Goal: Complete application form

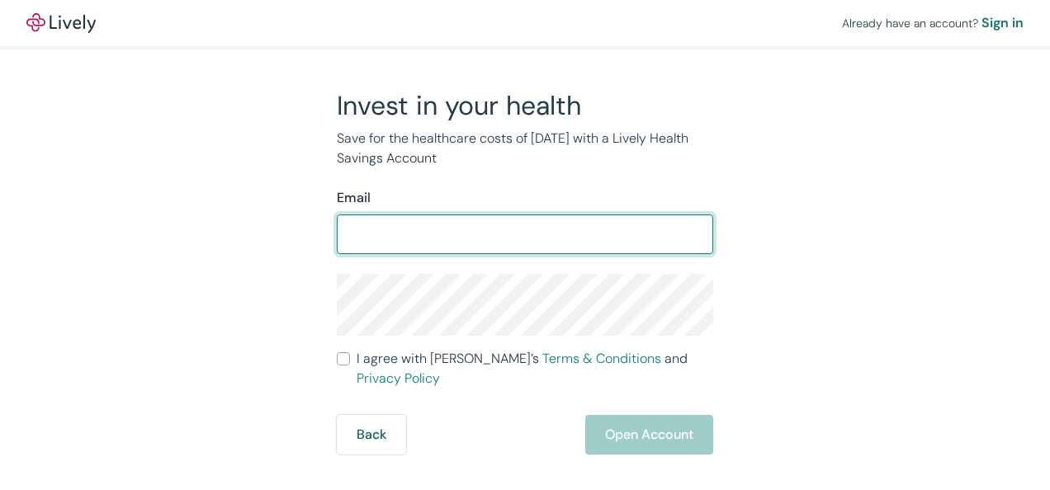
click at [407, 233] on input "Email" at bounding box center [525, 234] width 376 height 33
type input "ben@rockymountainanglican.org"
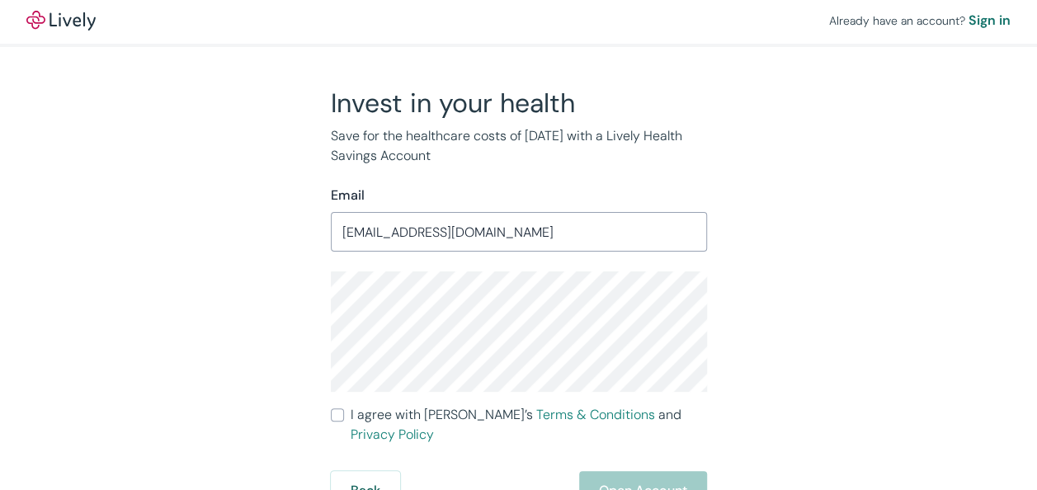
scroll to position [3, 0]
click at [342, 414] on input "I agree with Lively’s Terms & Conditions and Privacy Policy" at bounding box center [337, 414] width 13 height 13
checkbox input "true"
click at [668, 470] on button "Open Account" at bounding box center [643, 490] width 128 height 40
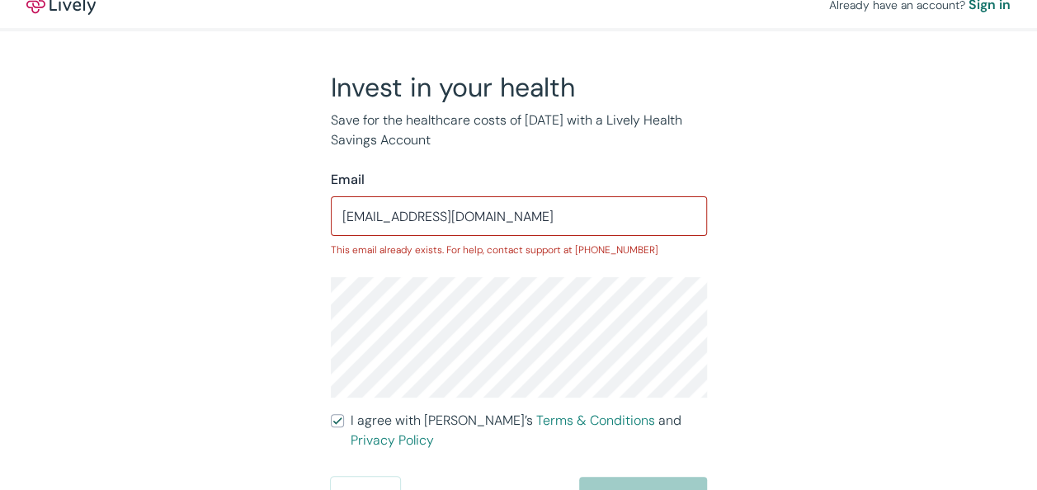
scroll to position [25, 0]
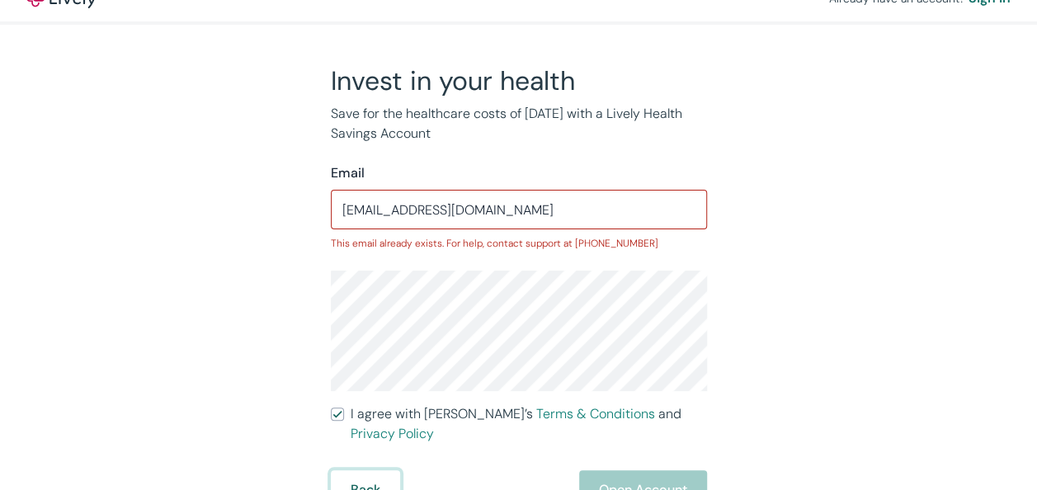
click at [376, 470] on button "Back" at bounding box center [365, 490] width 69 height 40
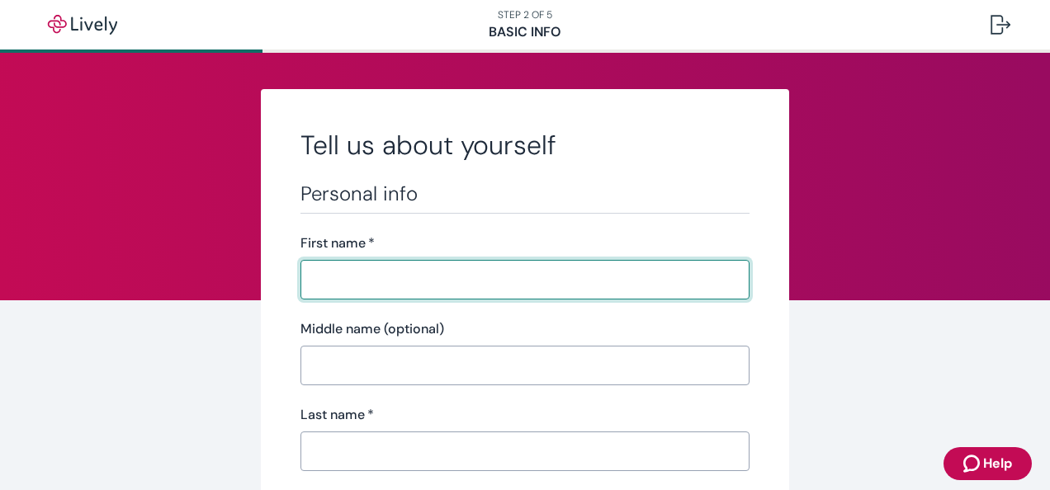
click at [362, 276] on input "First name   *" at bounding box center [524, 279] width 449 height 33
type input "[PERSON_NAME]"
click at [371, 449] on input "Last name   *" at bounding box center [524, 451] width 449 height 33
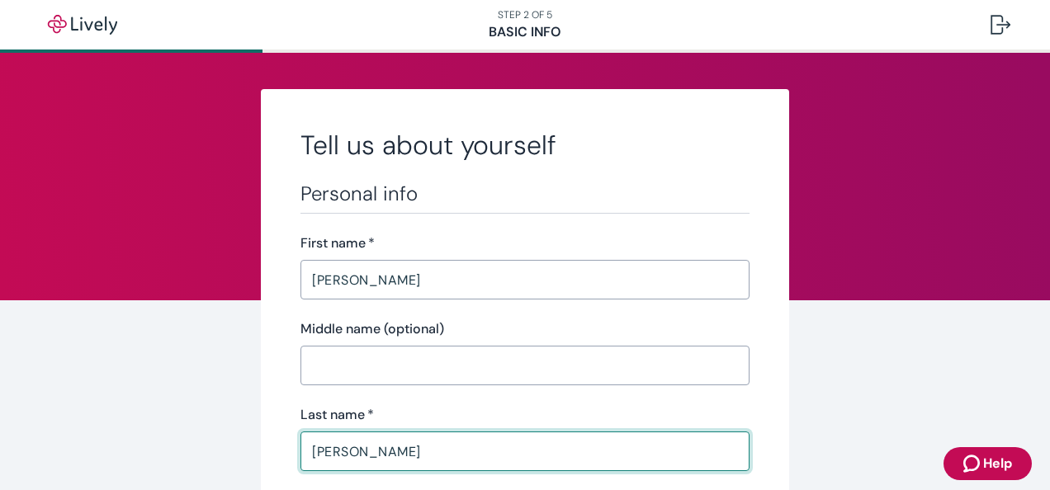
type input "[PERSON_NAME]"
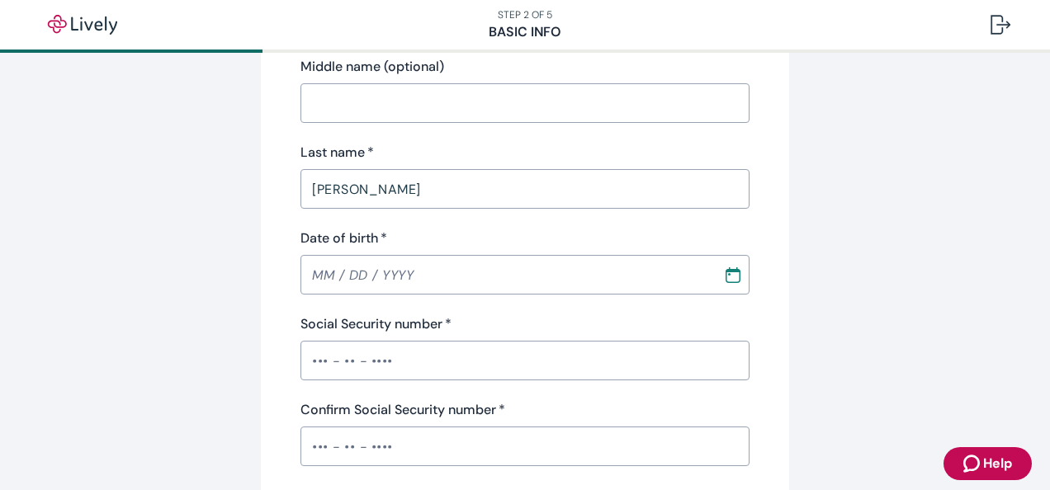
scroll to position [330, 0]
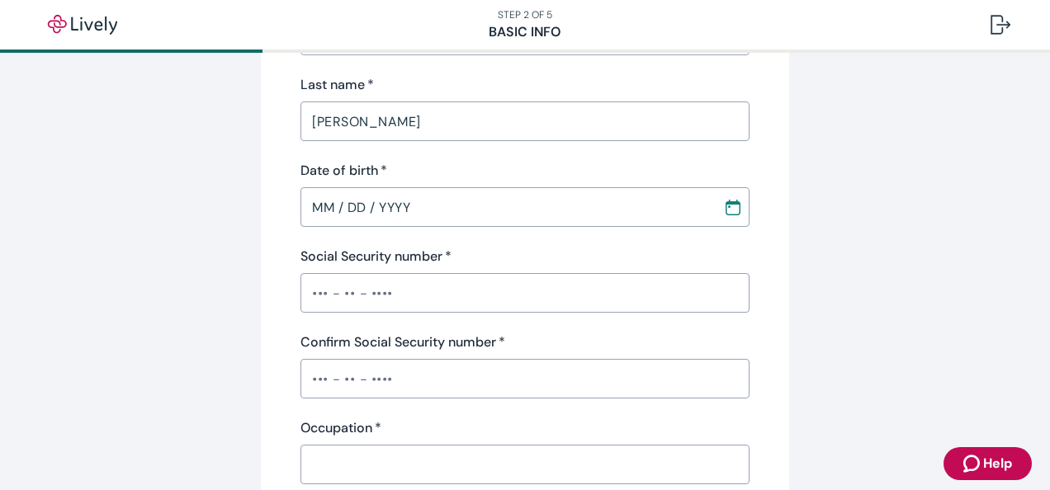
click at [343, 206] on input "MM / DD / YYYY" at bounding box center [505, 207] width 411 height 33
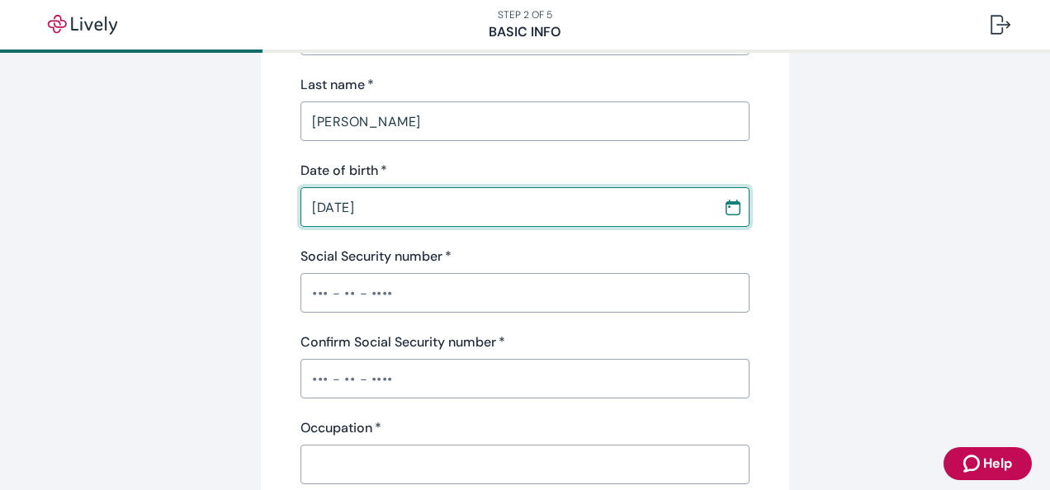
type input "[DATE]"
click at [363, 295] on input "Social Security number   *" at bounding box center [524, 292] width 449 height 33
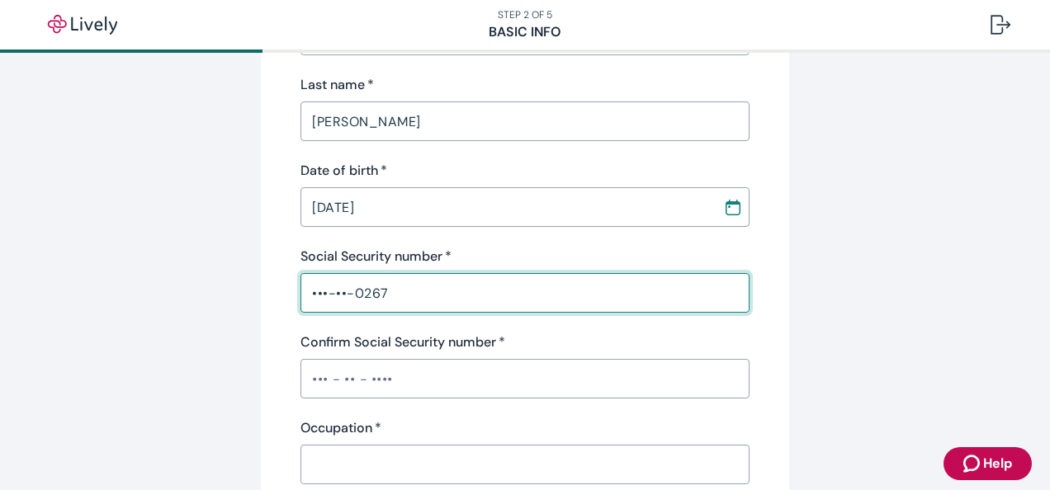
scroll to position [413, 0]
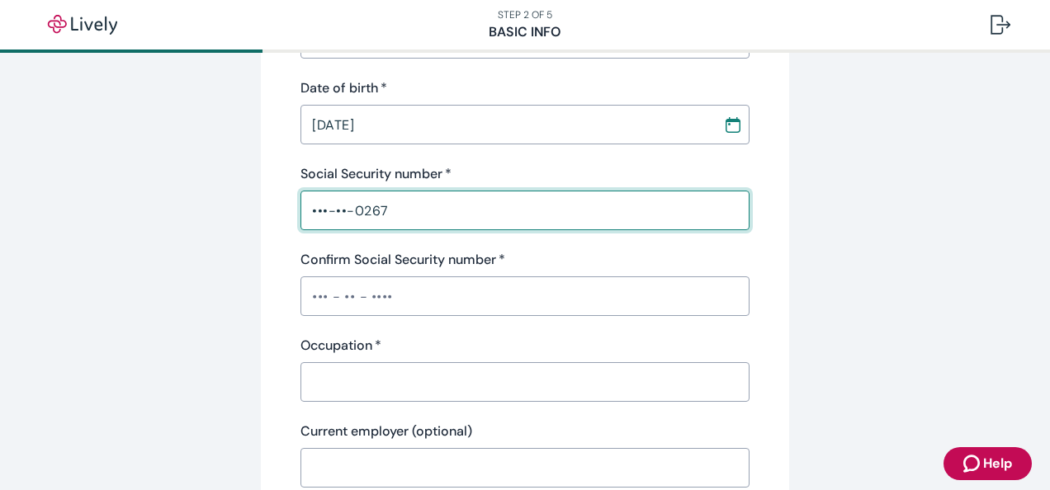
type input "•••-••-0267"
click at [352, 294] on input "Confirm Social Security number   *" at bounding box center [524, 296] width 449 height 33
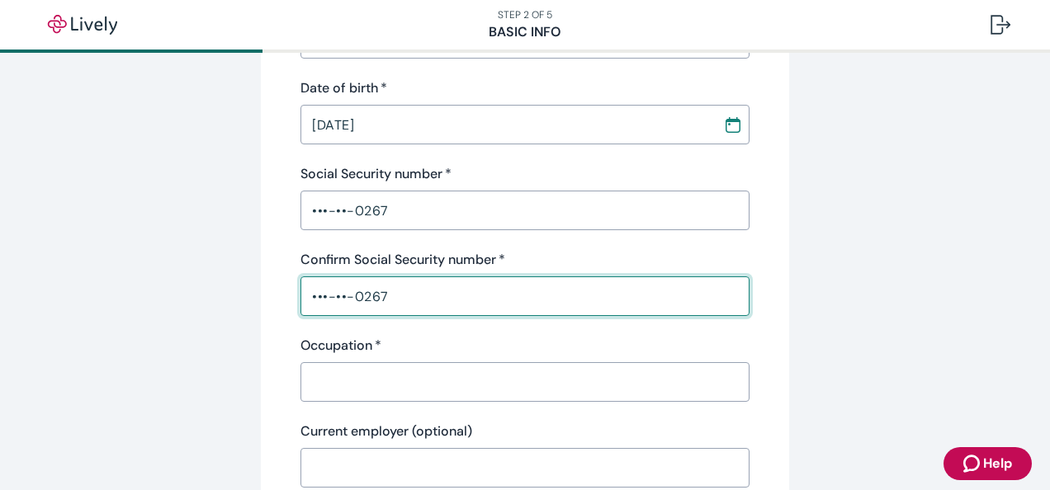
type input "•••-••-0267"
click at [386, 355] on div "Occupation   * ​" at bounding box center [524, 369] width 449 height 66
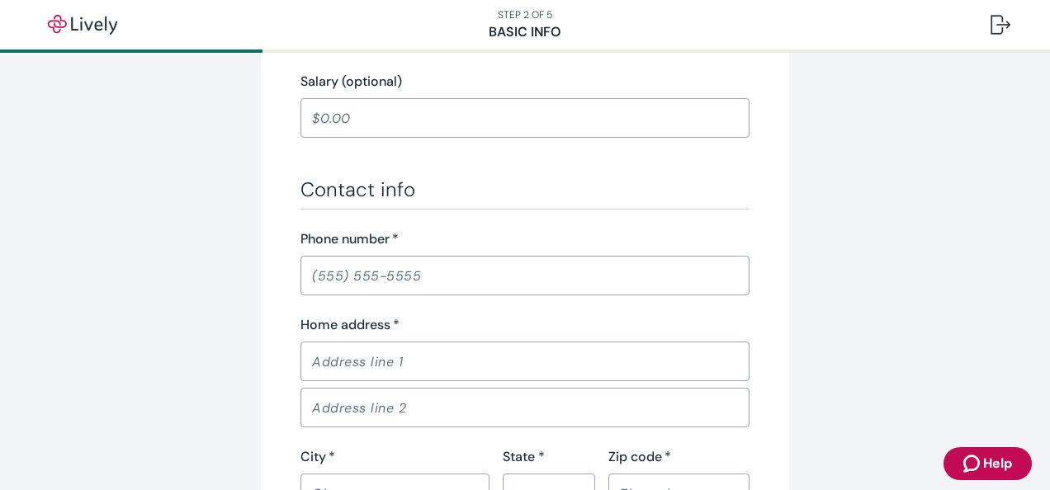
scroll to position [990, 0]
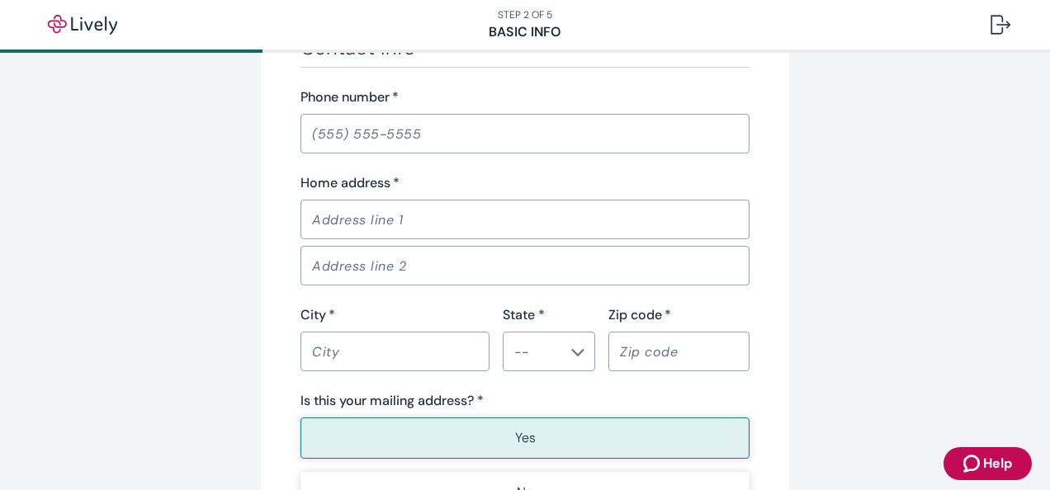
click at [326, 140] on input "Phone number   *" at bounding box center [524, 133] width 449 height 33
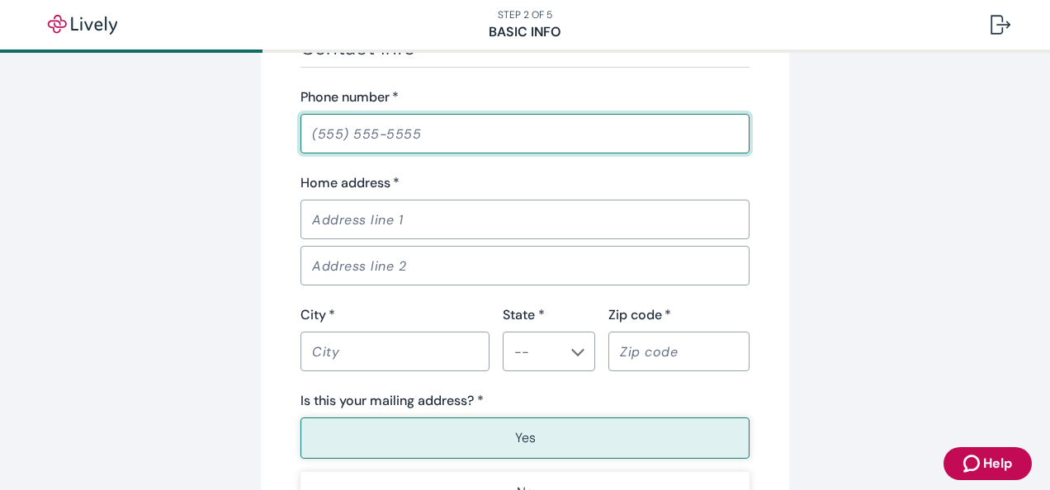
type input "9"
type input "[PHONE_NUMBER]"
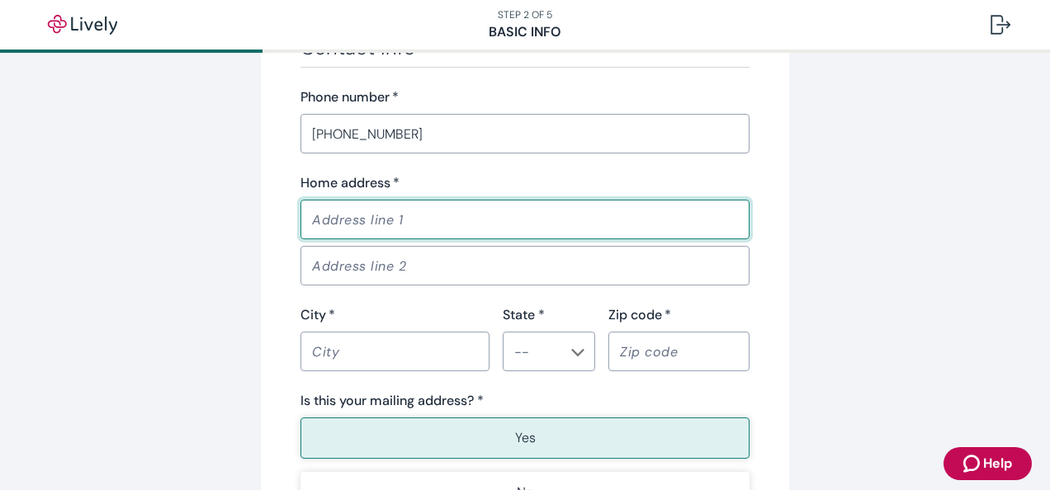
click at [365, 210] on input "Home address   *" at bounding box center [524, 219] width 449 height 33
type input "[STREET_ADDRESS]"
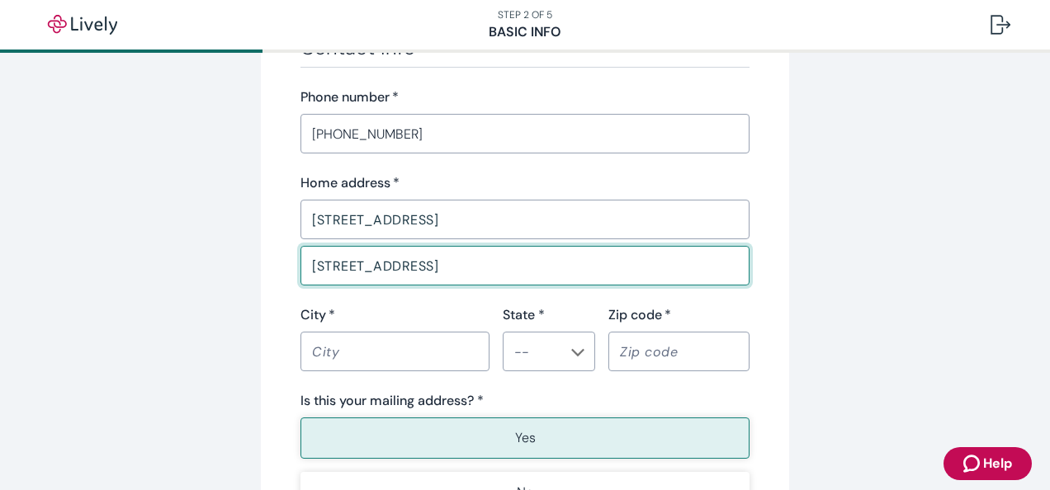
click at [589, 262] on input "[STREET_ADDRESS]" at bounding box center [524, 265] width 449 height 33
drag, startPoint x: 589, startPoint y: 262, endPoint x: 266, endPoint y: 262, distance: 323.5
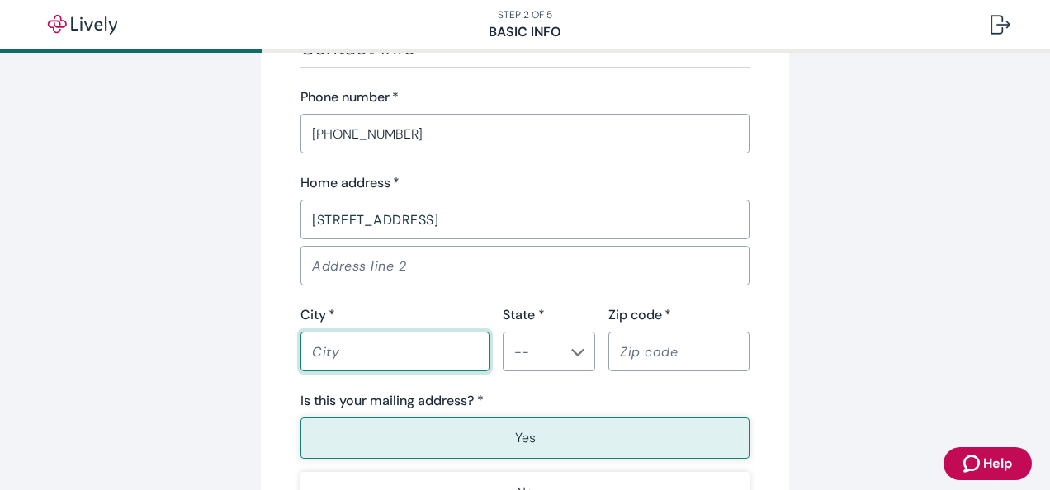
click at [423, 340] on input "City   *" at bounding box center [394, 351] width 189 height 33
type input "Nampa"
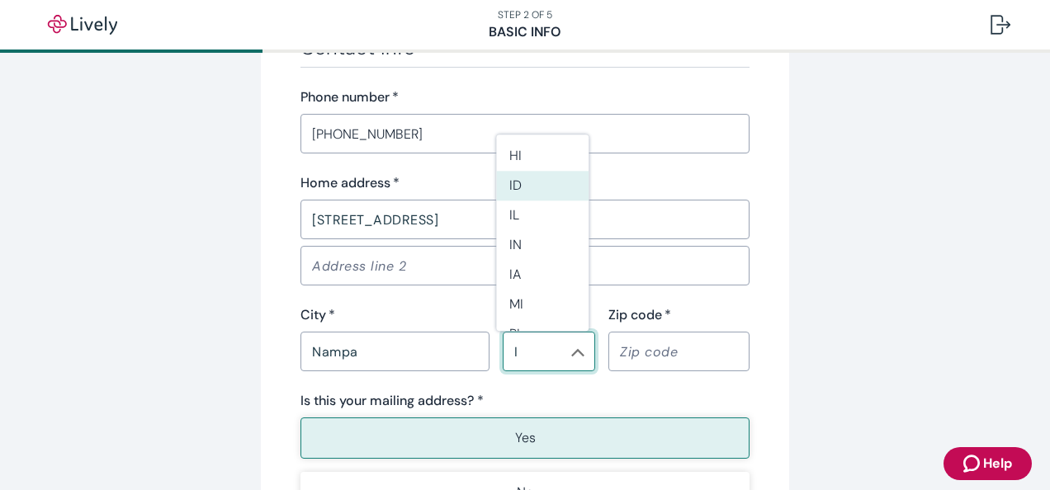
click at [510, 175] on li "ID" at bounding box center [542, 187] width 92 height 30
type input "ID"
click at [656, 357] on input "Zip code   *" at bounding box center [678, 351] width 141 height 33
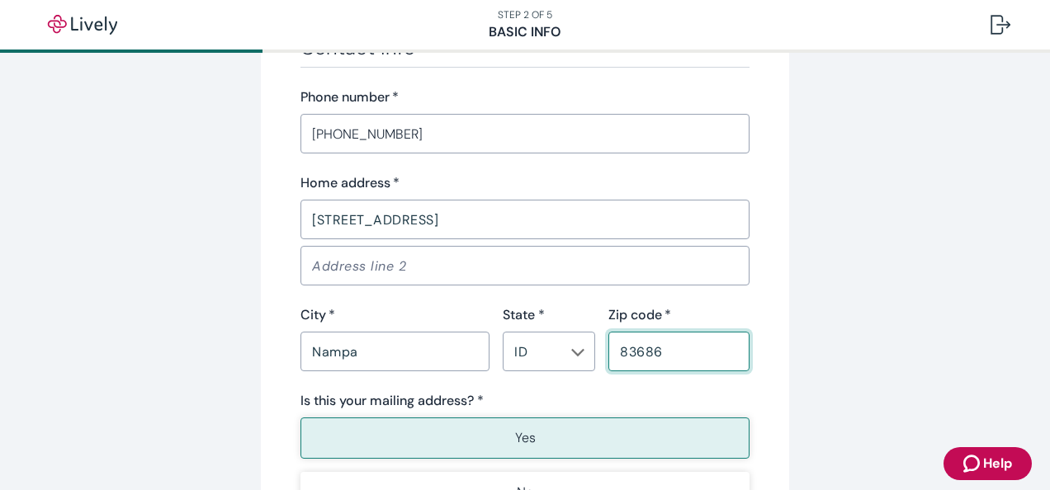
type input "83686"
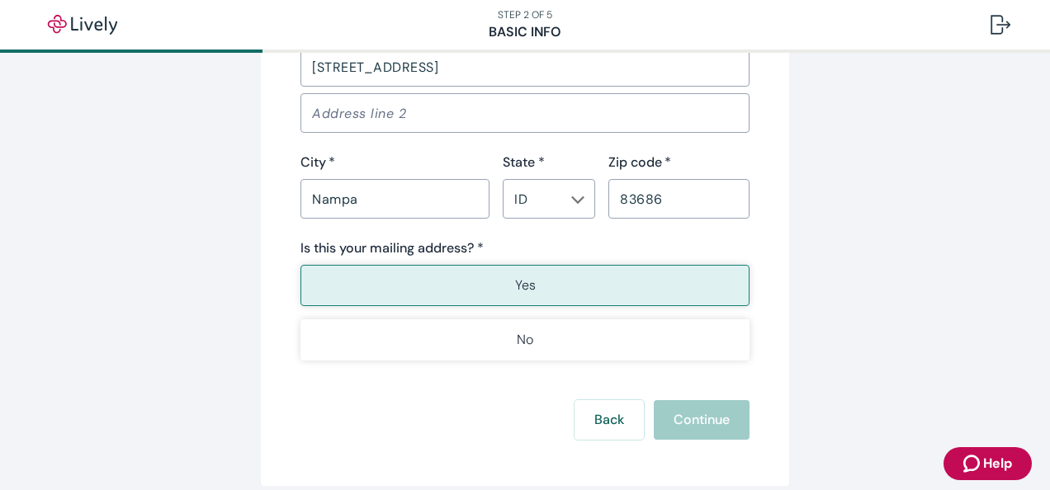
scroll to position [1155, 0]
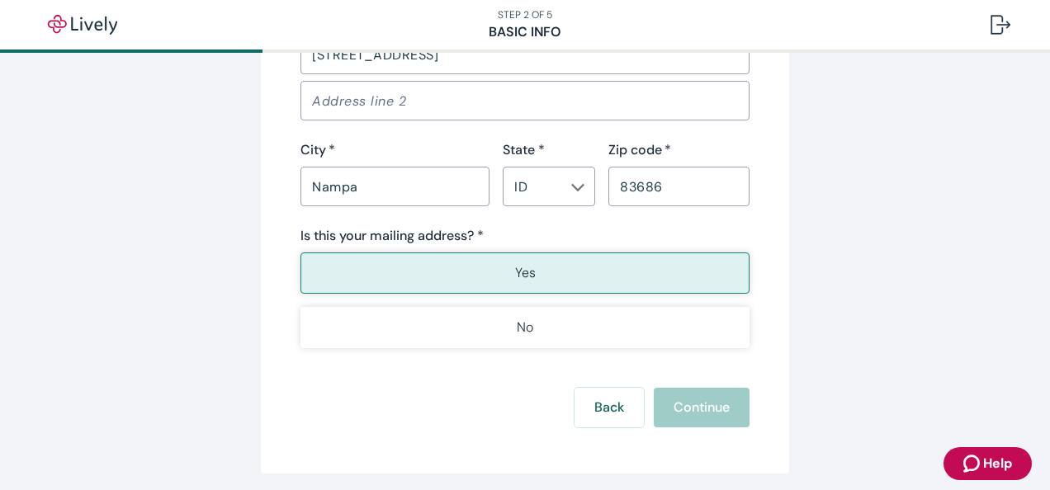
click at [390, 272] on button "Yes" at bounding box center [524, 273] width 449 height 41
click at [702, 414] on div "Back Continue" at bounding box center [524, 408] width 449 height 40
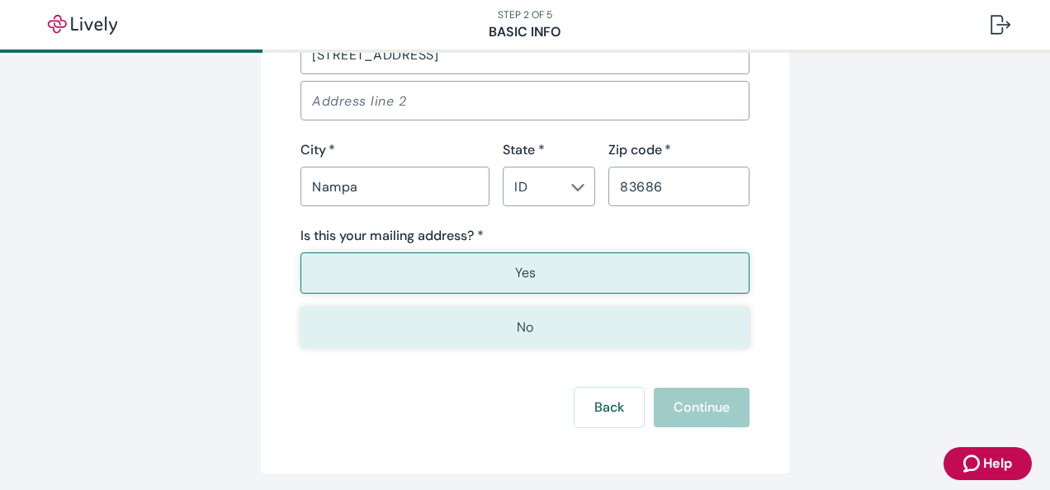
click at [540, 328] on button "No" at bounding box center [524, 327] width 449 height 41
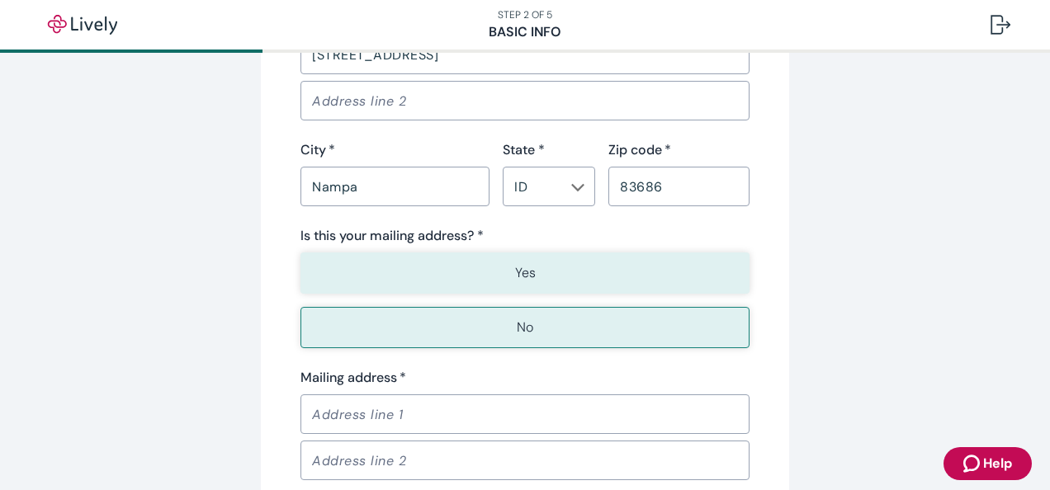
click at [538, 267] on button "Yes" at bounding box center [524, 273] width 449 height 41
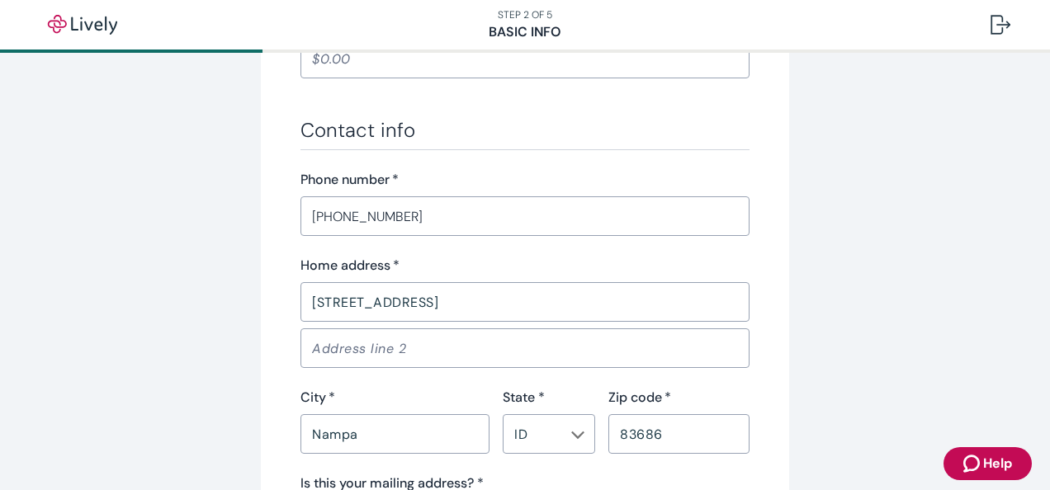
scroll to position [908, 0]
click at [524, 330] on div "​" at bounding box center [524, 348] width 449 height 40
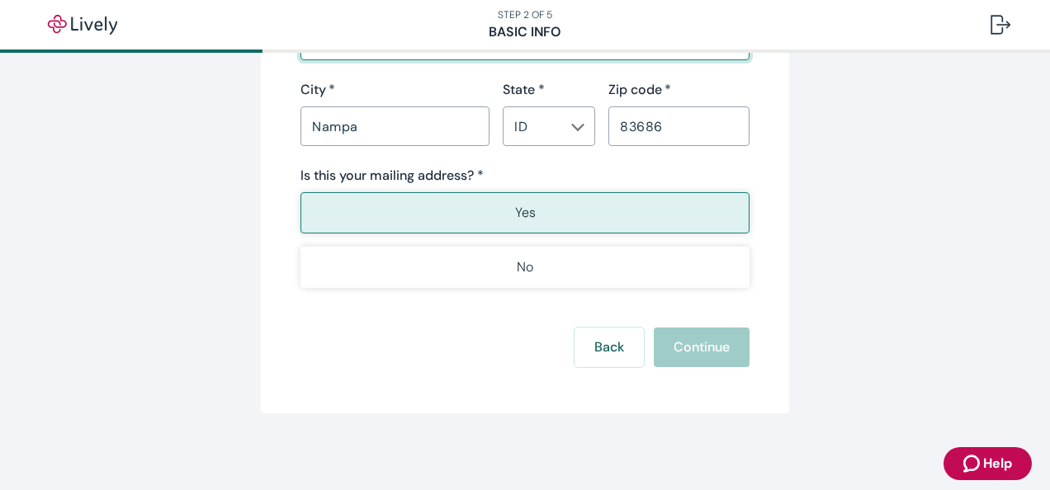
scroll to position [1216, 0]
click at [471, 343] on div "Back Continue" at bounding box center [524, 347] width 449 height 40
click at [720, 335] on div "Back Continue" at bounding box center [524, 347] width 449 height 40
click at [508, 188] on div "Is this your mailing address? * Yes No" at bounding box center [524, 226] width 449 height 122
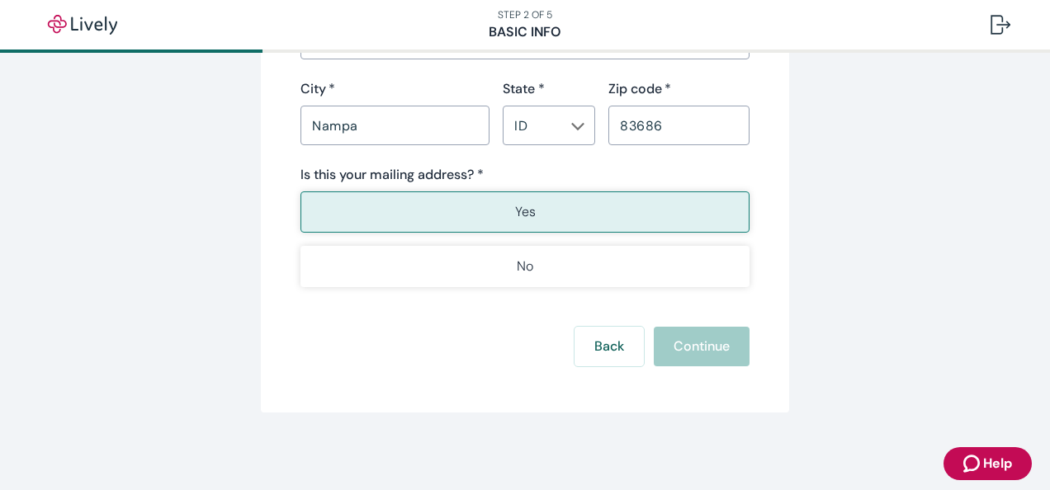
click at [499, 212] on button "Yes" at bounding box center [524, 211] width 449 height 41
click at [579, 125] on div "ID ​" at bounding box center [549, 126] width 92 height 40
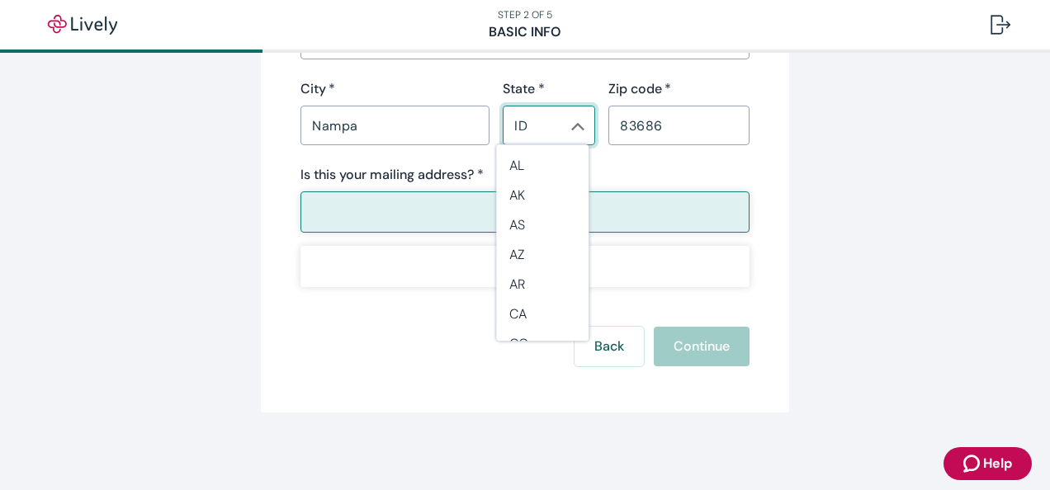
scroll to position [286, 0]
click at [512, 330] on li "ID" at bounding box center [542, 325] width 92 height 31
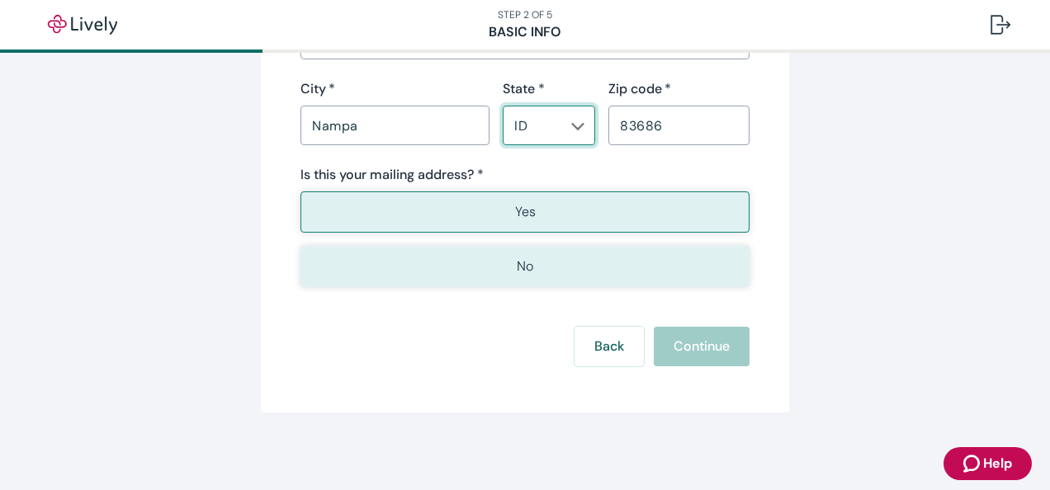
click at [499, 253] on button "No" at bounding box center [524, 266] width 449 height 41
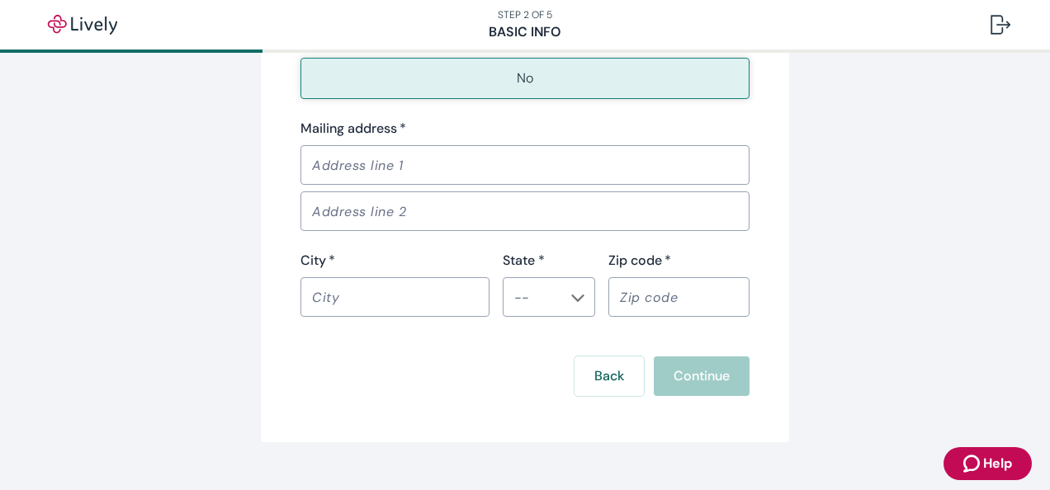
scroll to position [1434, 0]
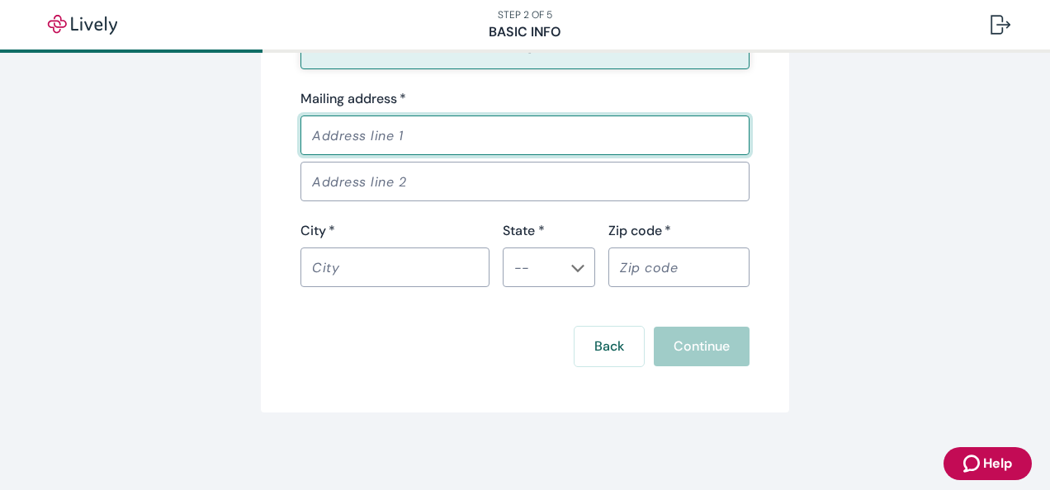
click at [411, 125] on input "Mailing address   *" at bounding box center [524, 135] width 449 height 33
type input "[STREET_ADDRESS]"
type input "Moriah"
type input "Pembroke Street Press"
type input "NAMPA, [GEOGRAPHIC_DATA]"
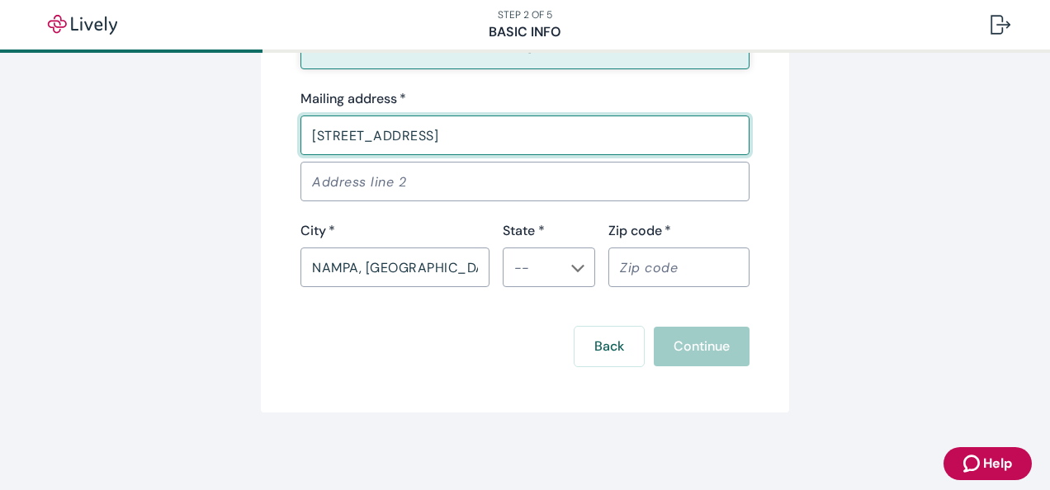
type input "ID"
type input "83686"
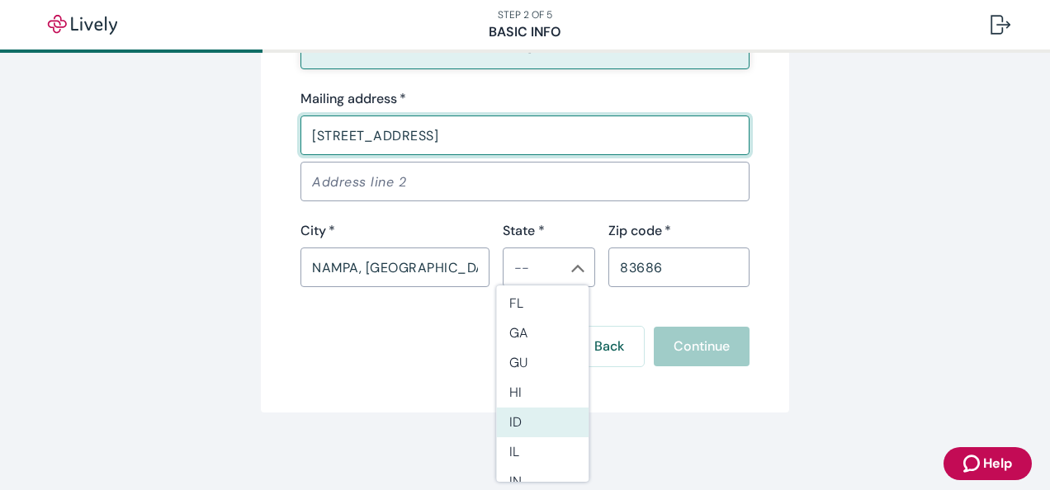
click at [540, 418] on li "ID" at bounding box center [542, 423] width 92 height 30
type input "ID"
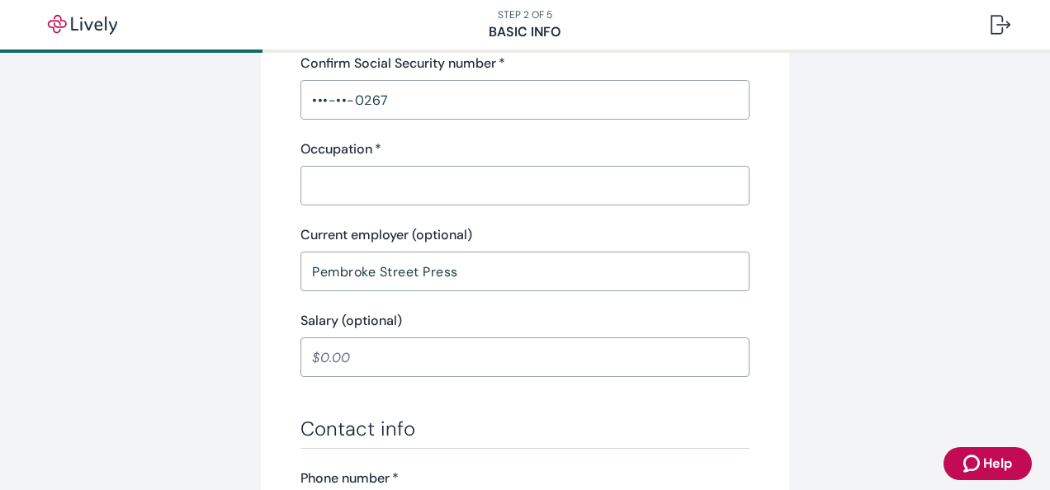
scroll to position [527, 0]
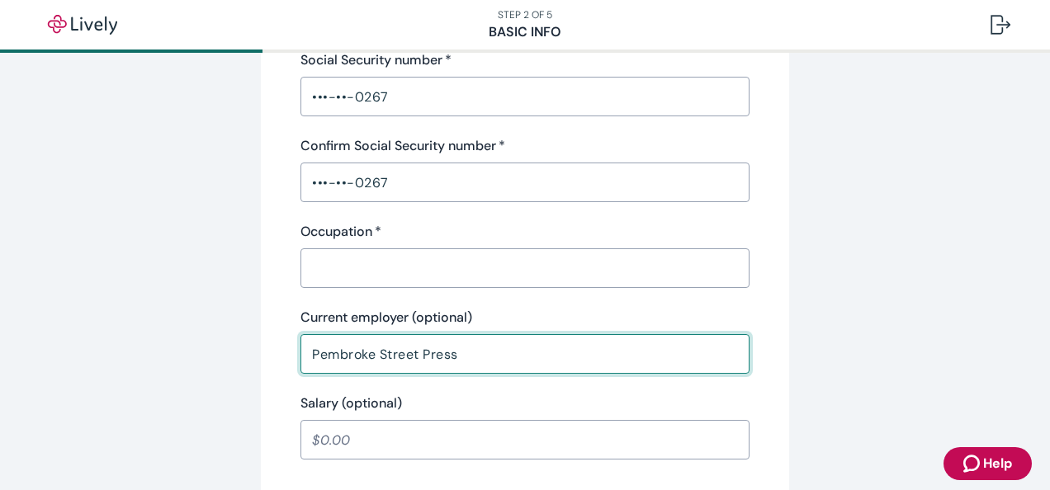
drag, startPoint x: 442, startPoint y: 357, endPoint x: 220, endPoint y: 363, distance: 222.9
click at [220, 363] on div "Tell us about yourself Personal info First name   * [PERSON_NAME] ​ Middle name…" at bounding box center [525, 442] width 792 height 1758
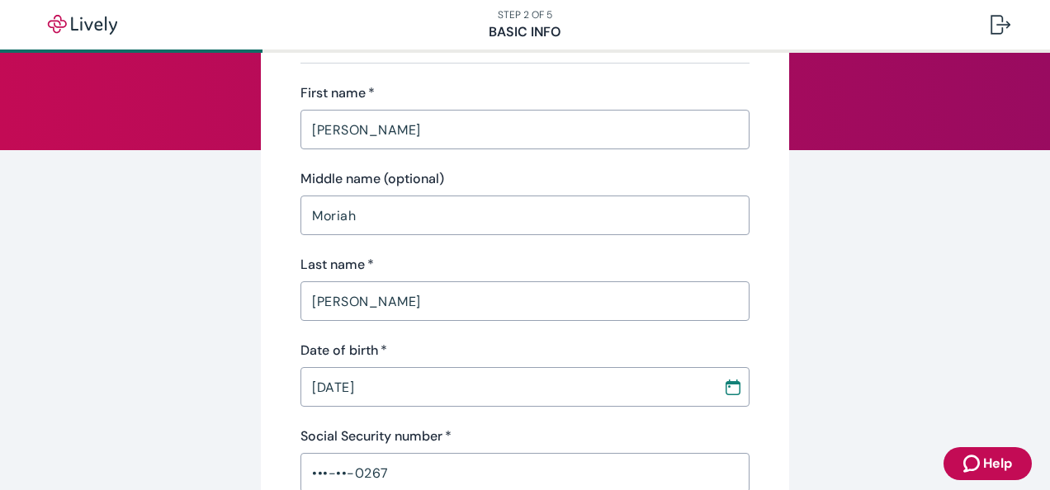
scroll to position [114, 0]
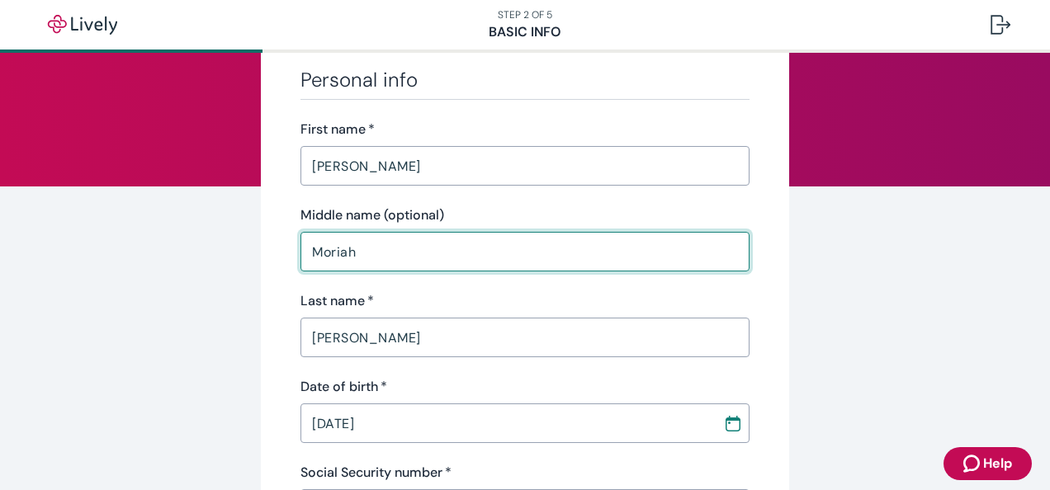
drag, startPoint x: 359, startPoint y: 248, endPoint x: 281, endPoint y: 248, distance: 78.4
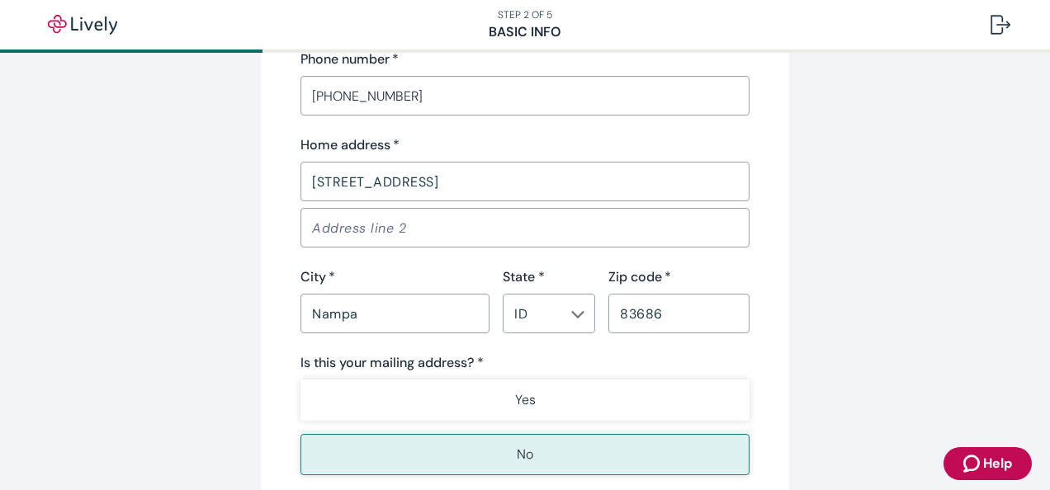
scroll to position [1022, 0]
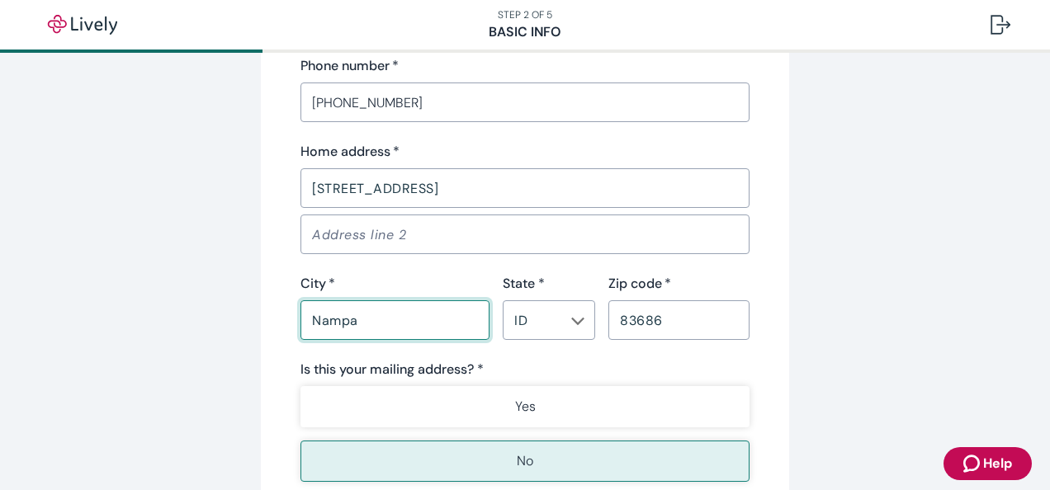
click at [394, 319] on input "Nampa" at bounding box center [394, 320] width 189 height 33
click at [512, 322] on input "ID" at bounding box center [535, 320] width 55 height 23
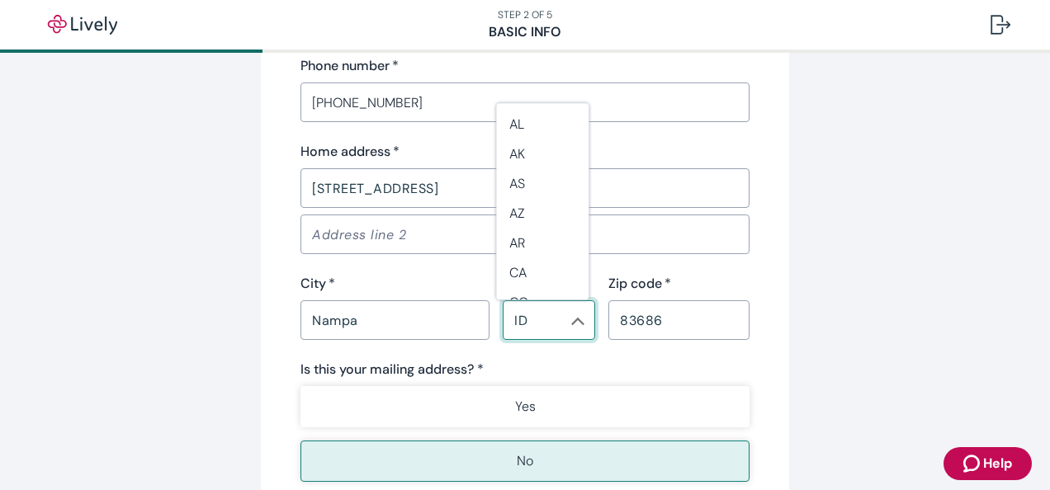
scroll to position [286, 0]
click at [693, 319] on input "83686" at bounding box center [678, 320] width 141 height 33
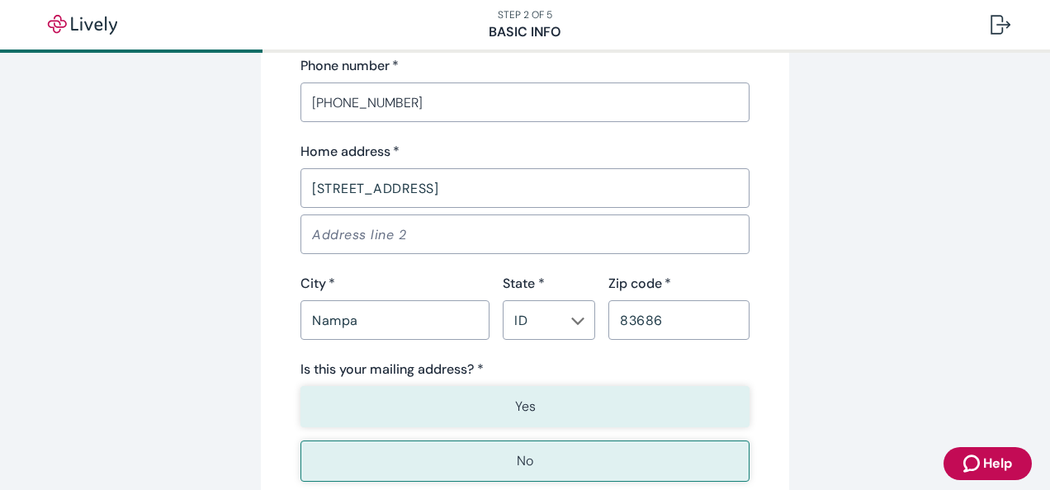
click at [527, 416] on button "Yes" at bounding box center [524, 406] width 449 height 41
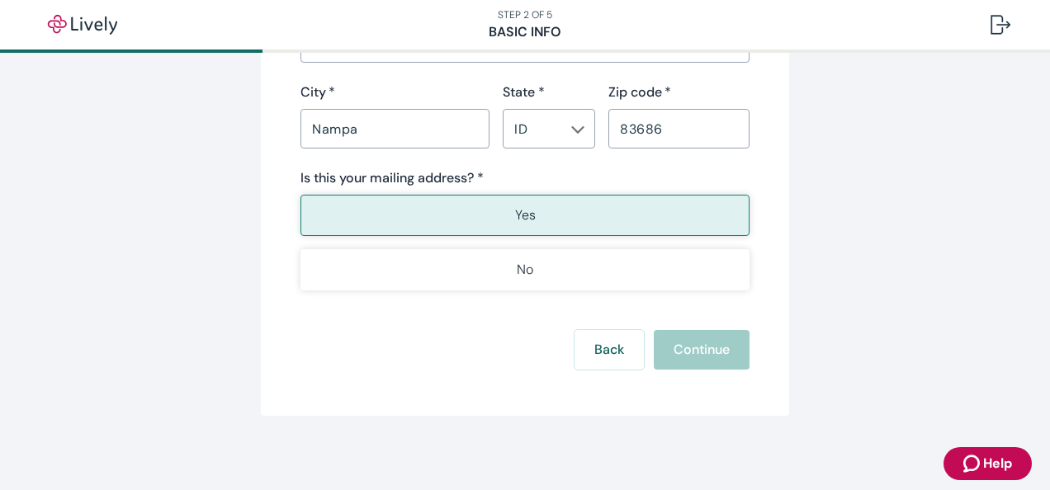
scroll to position [1216, 0]
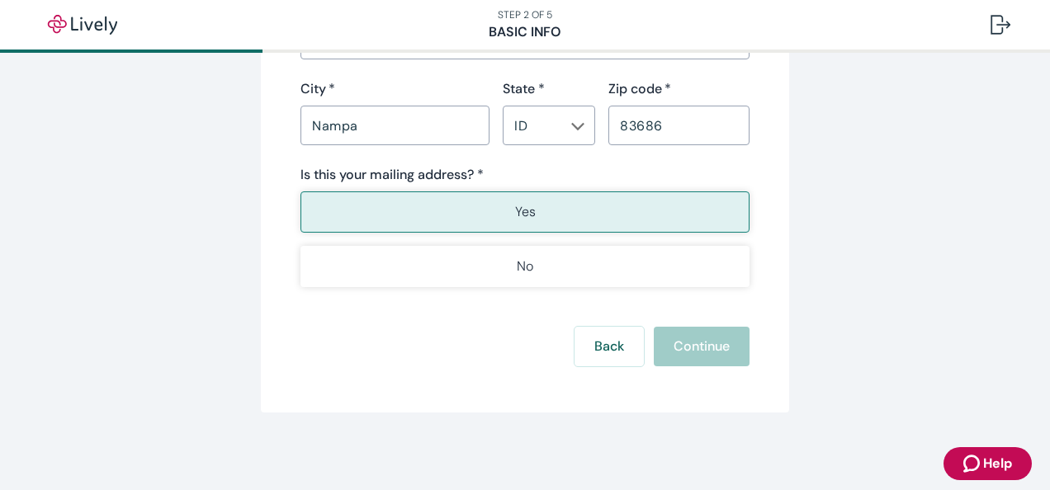
click at [703, 352] on div "Back Continue" at bounding box center [524, 347] width 449 height 40
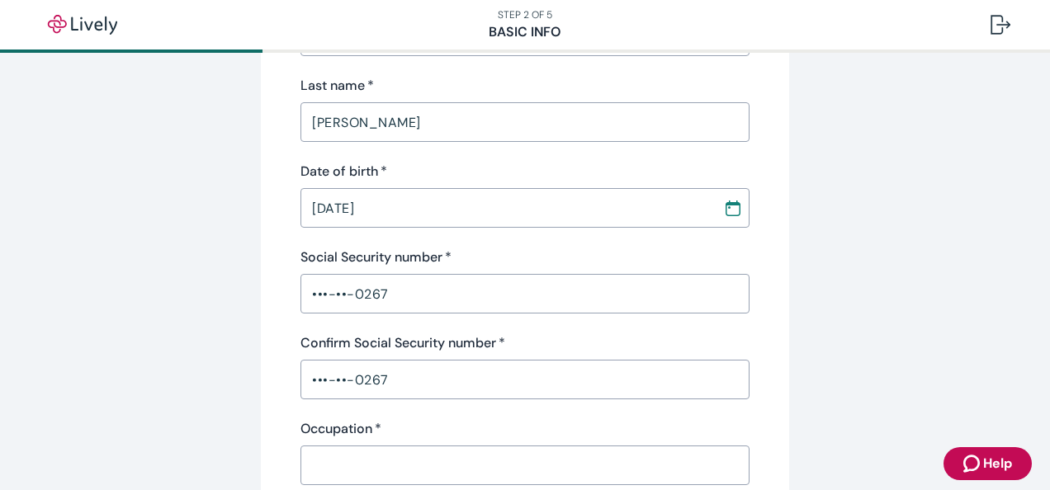
scroll to position [330, 0]
click at [376, 280] on input "•••-••-0267" at bounding box center [524, 292] width 449 height 33
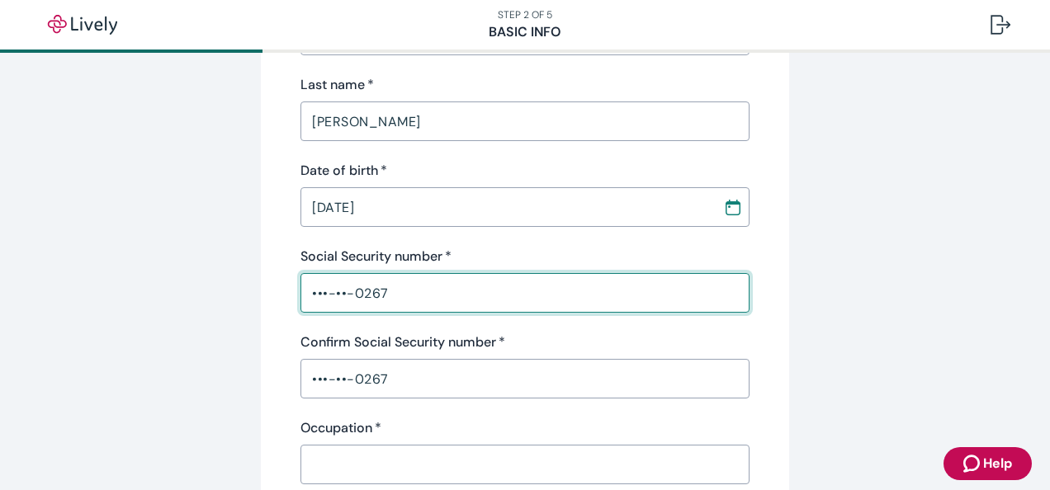
drag, startPoint x: 406, startPoint y: 288, endPoint x: 276, endPoint y: 300, distance: 131.0
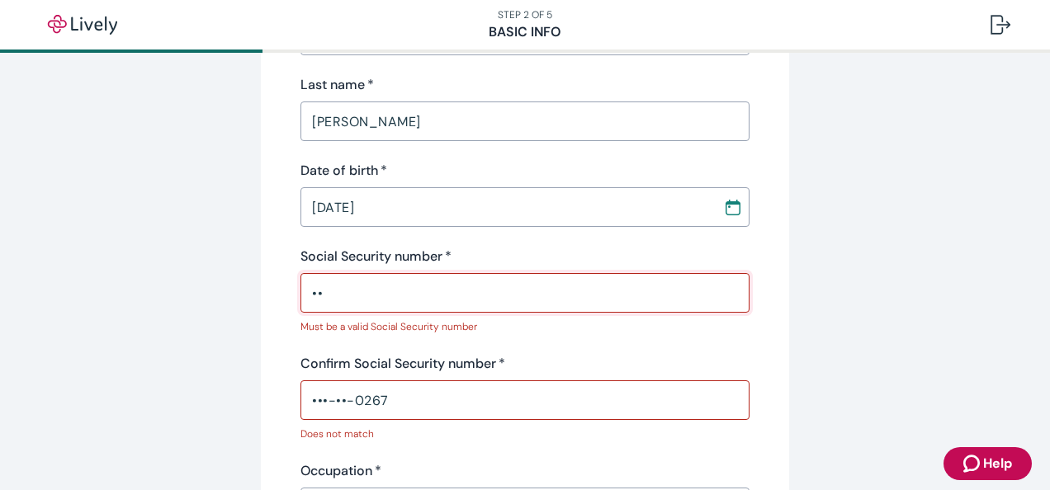
type input "•"
type input "•••-••-0267"
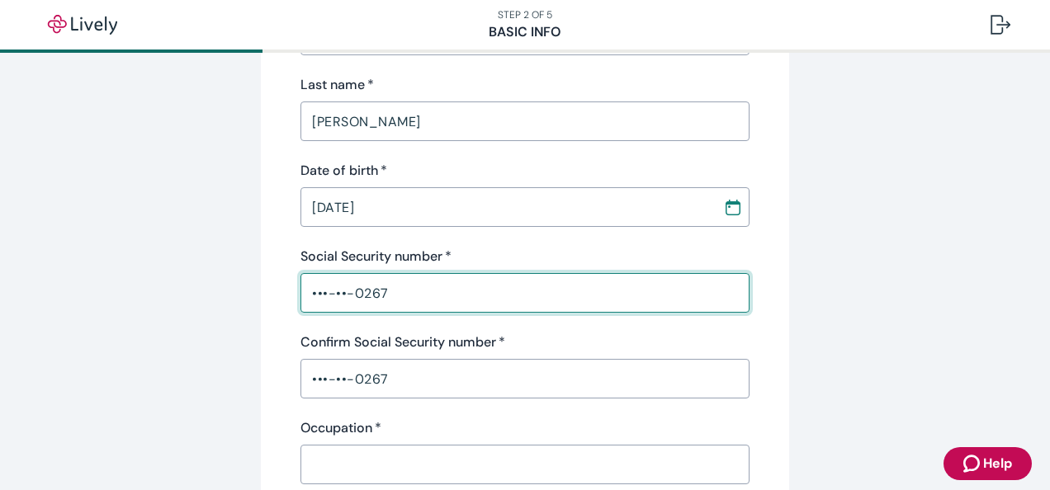
click at [474, 381] on input "•••-••-0267" at bounding box center [524, 378] width 449 height 33
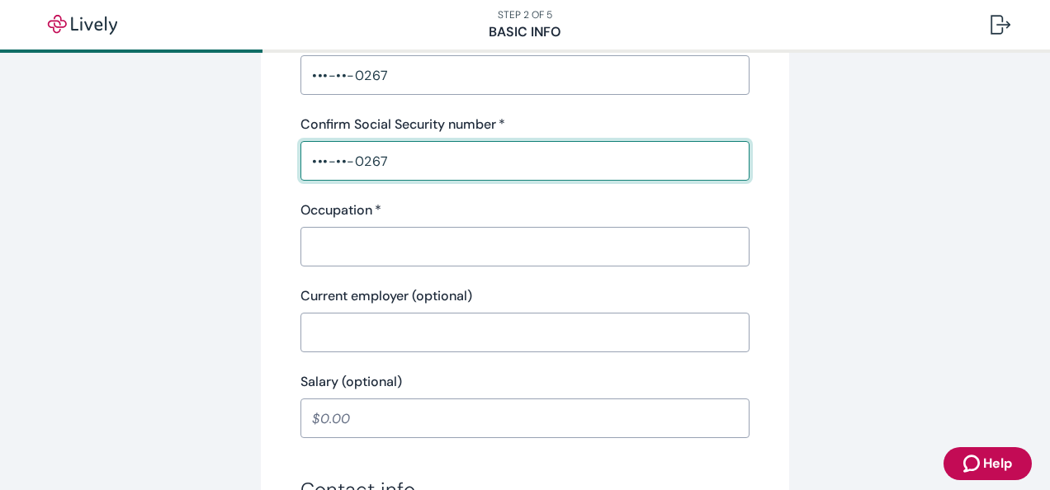
scroll to position [578, 0]
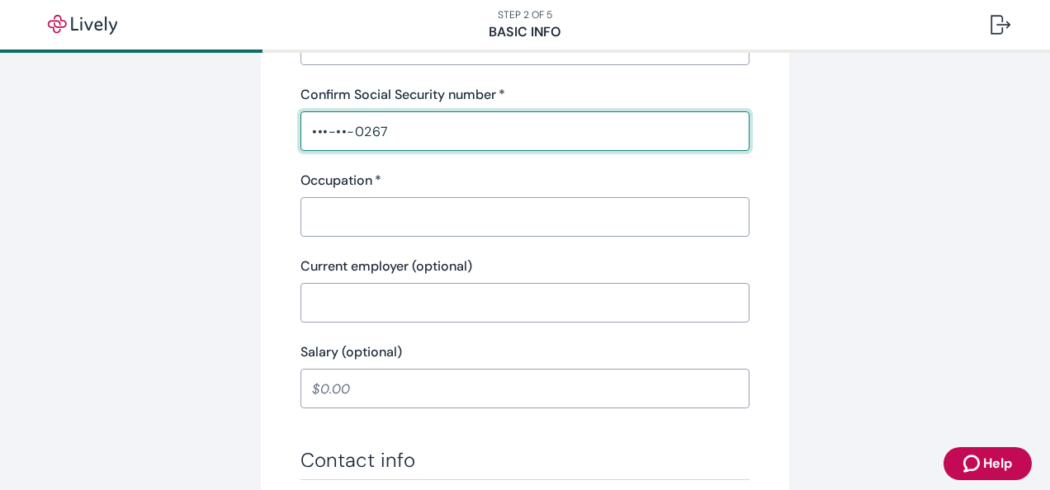
click at [321, 211] on input "Occupation   *" at bounding box center [524, 217] width 449 height 33
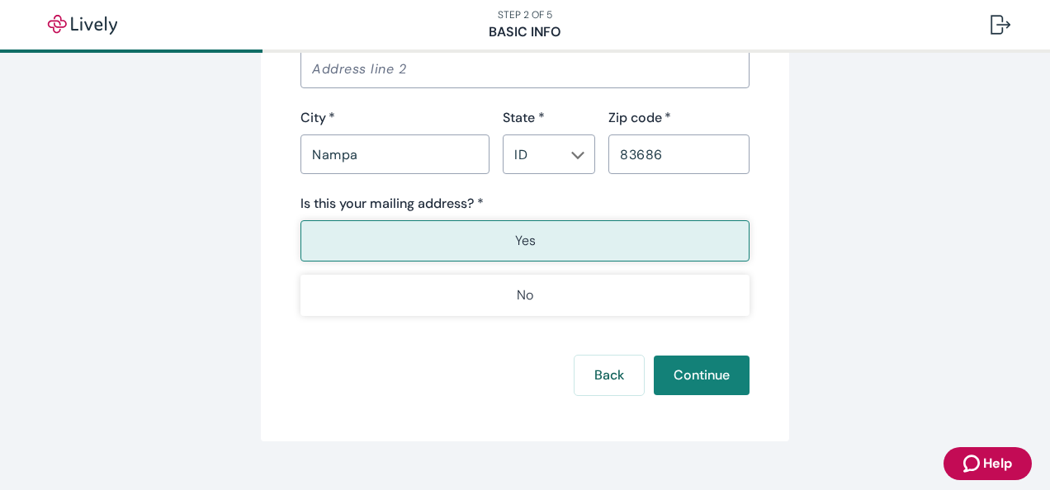
scroll to position [1216, 0]
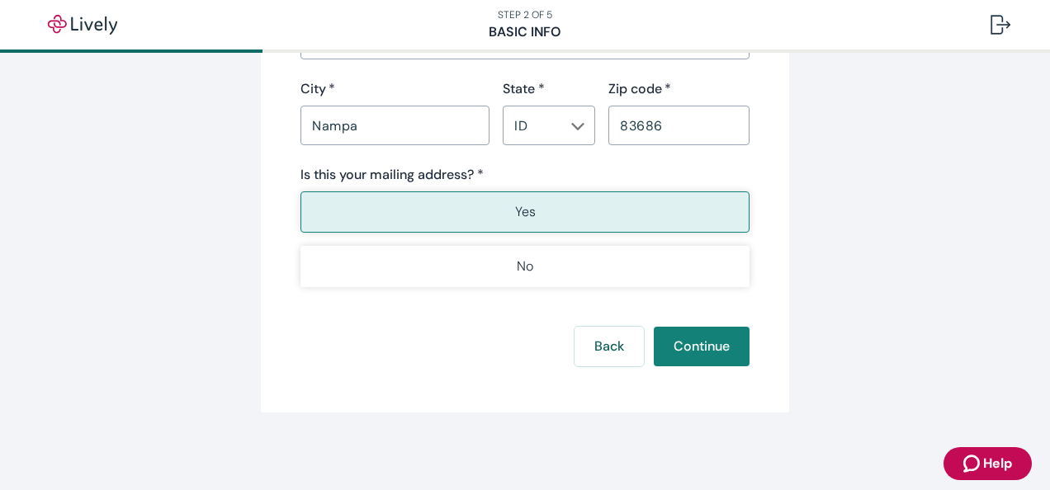
type input "[DEMOGRAPHIC_DATA]"
click at [463, 217] on button "Yes" at bounding box center [524, 211] width 449 height 41
click at [460, 200] on button "Yes" at bounding box center [524, 211] width 449 height 41
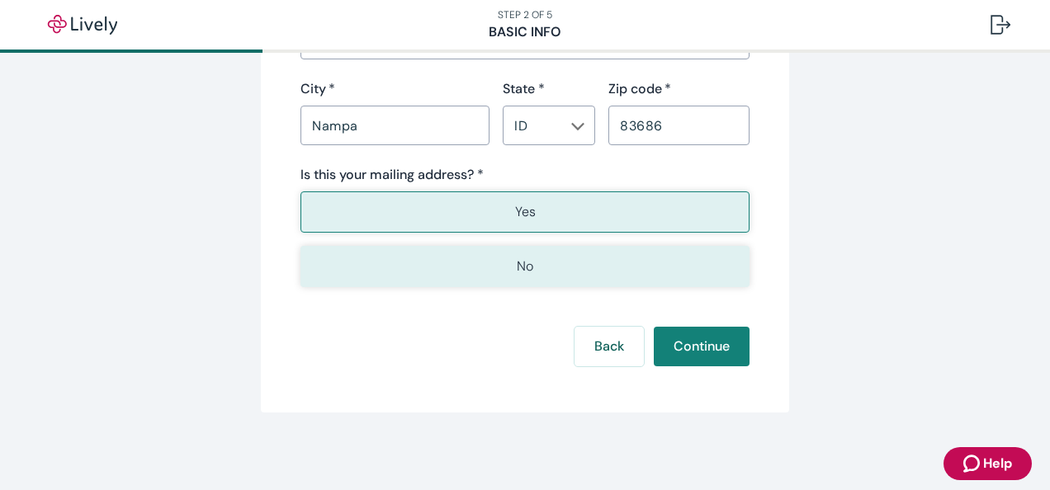
click at [448, 264] on button "No" at bounding box center [524, 266] width 449 height 41
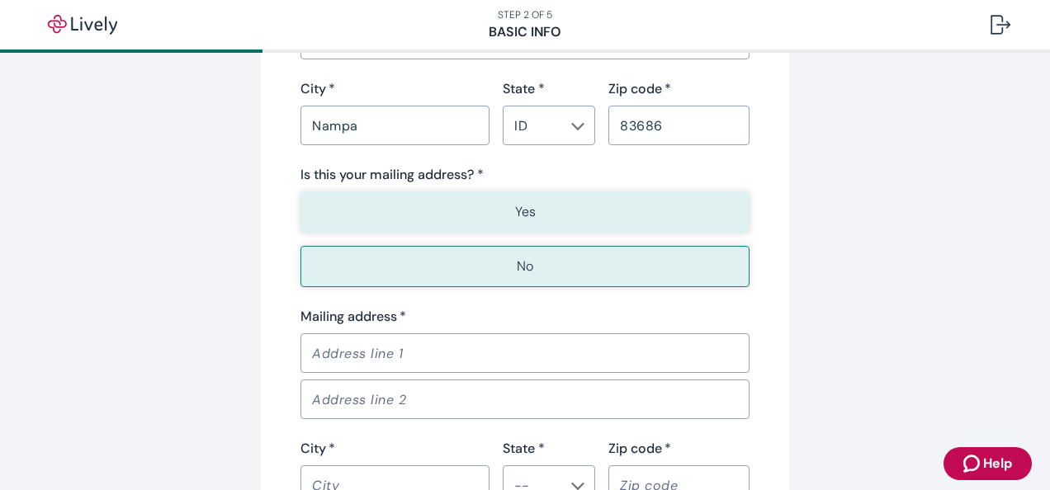
click at [466, 200] on button "Yes" at bounding box center [524, 211] width 449 height 41
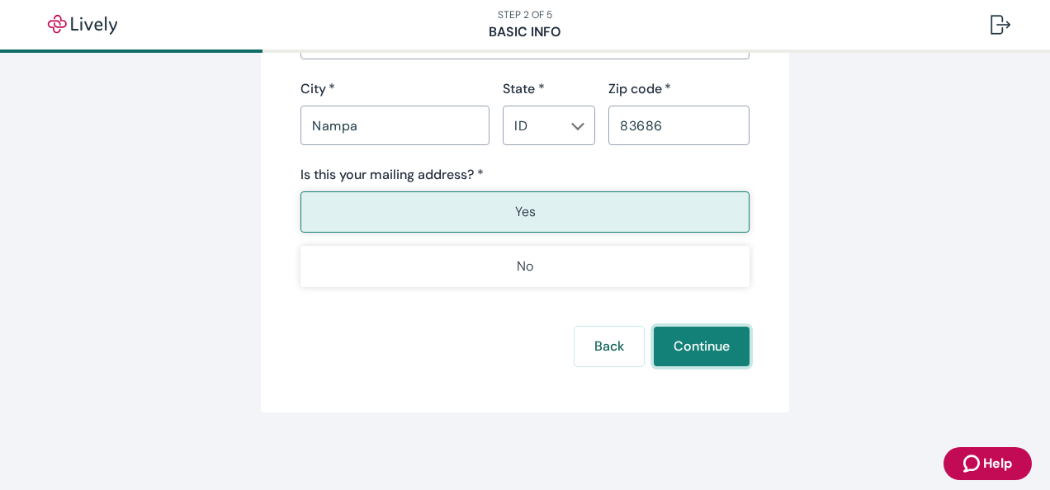
click at [687, 343] on button "Continue" at bounding box center [702, 347] width 96 height 40
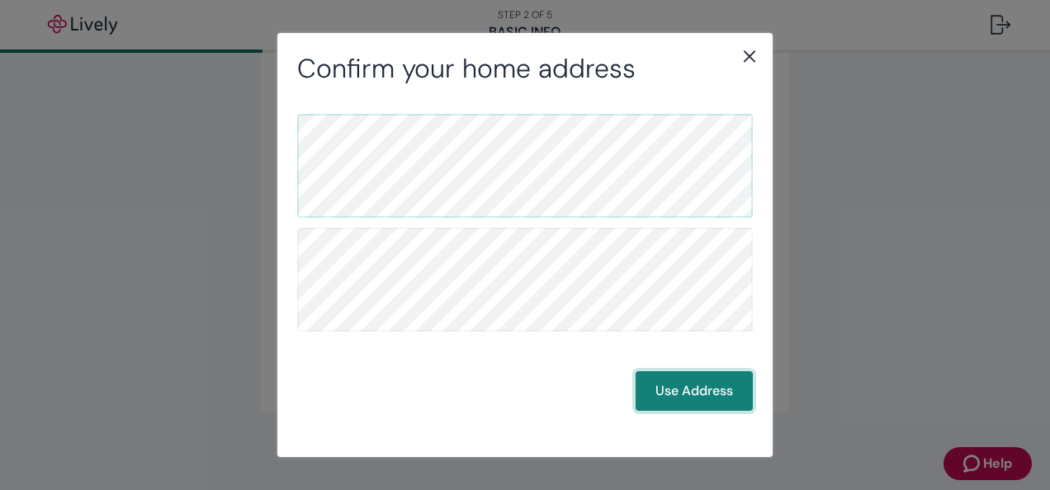
click at [692, 387] on button "Use Address" at bounding box center [693, 391] width 117 height 40
click at [703, 391] on button "Use Address" at bounding box center [693, 391] width 117 height 40
click at [699, 388] on button "Use Address" at bounding box center [693, 391] width 117 height 40
click at [683, 393] on button "Use Address" at bounding box center [693, 391] width 117 height 40
click at [752, 50] on icon "close" at bounding box center [749, 56] width 20 height 20
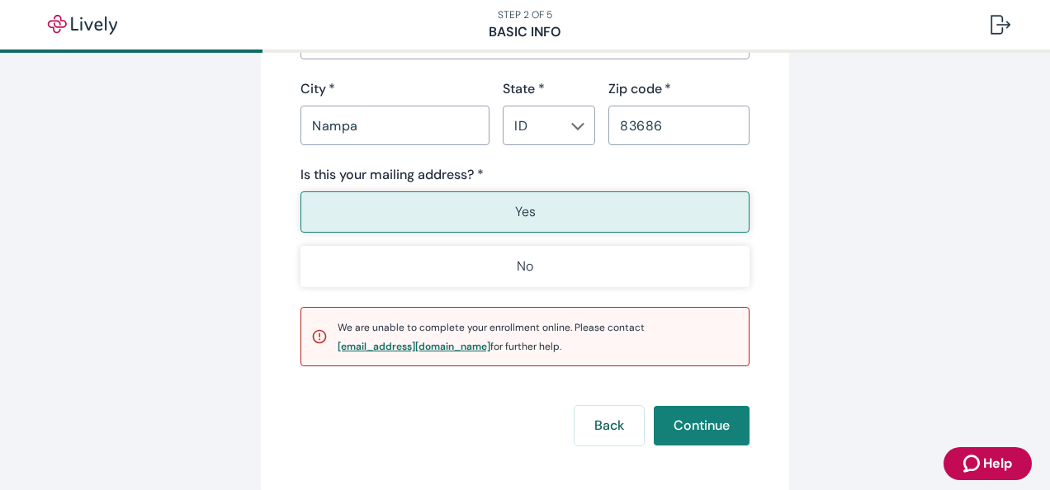
click at [410, 342] on div "[EMAIL_ADDRESS][DOMAIN_NAME]" at bounding box center [414, 347] width 153 height 10
drag, startPoint x: 328, startPoint y: 343, endPoint x: 437, endPoint y: 347, distance: 109.8
click at [437, 347] on div "We are unable to complete your enrollment online. Please contact [EMAIL_ADDRESS…" at bounding box center [524, 336] width 449 height 59
copy div "[EMAIL_ADDRESS][DOMAIN_NAME]"
